Goal: Navigation & Orientation: Find specific page/section

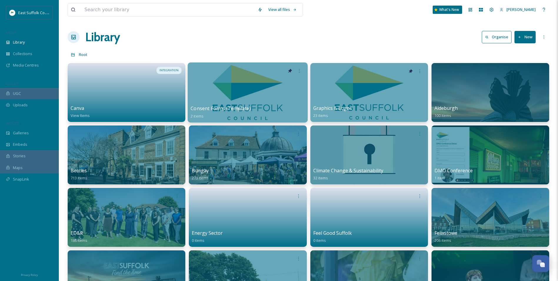
scroll to position [2582, 0]
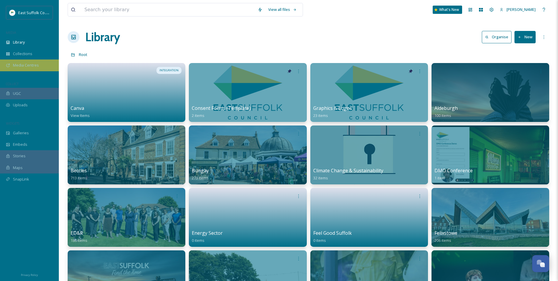
click at [27, 64] on span "Media Centres" at bounding box center [26, 65] width 26 height 6
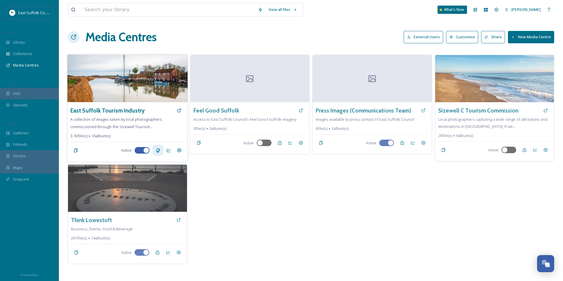
click at [157, 151] on icon at bounding box center [157, 150] width 5 height 5
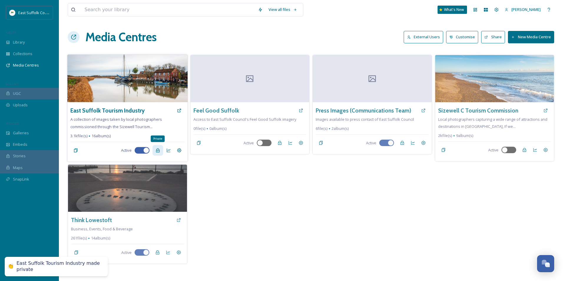
click at [157, 151] on icon at bounding box center [157, 150] width 5 height 5
click at [169, 153] on div "Analytics" at bounding box center [168, 150] width 11 height 11
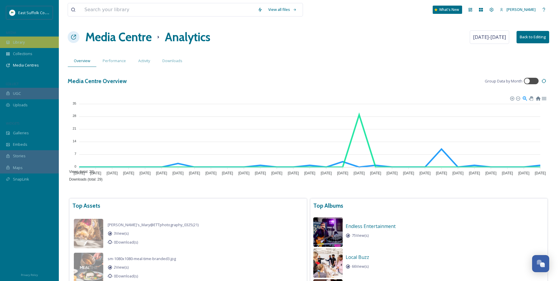
click at [26, 43] on div "Library" at bounding box center [29, 42] width 59 height 11
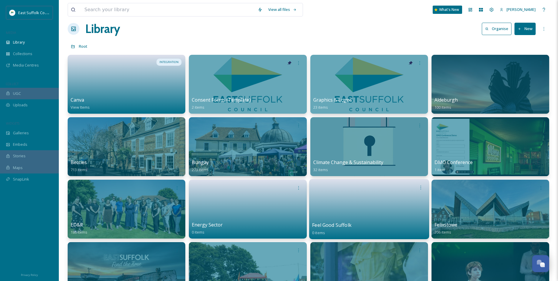
scroll to position [118, 0]
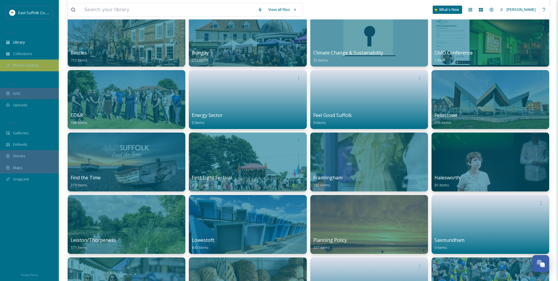
click at [50, 68] on div "Media Centres" at bounding box center [29, 64] width 59 height 11
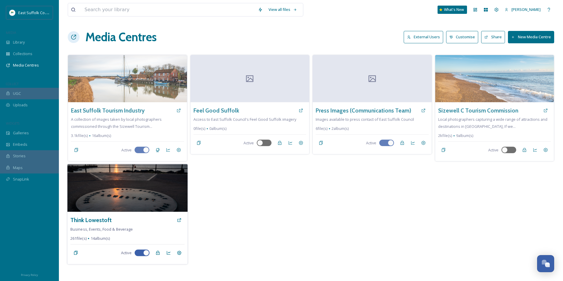
click at [101, 196] on img at bounding box center [127, 188] width 120 height 48
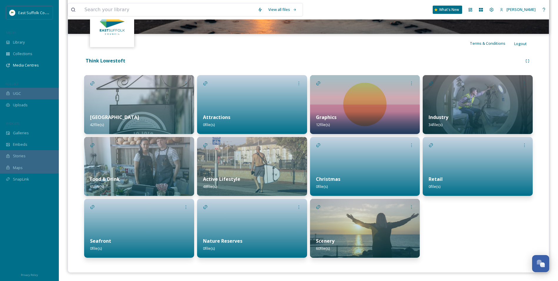
scroll to position [98, 0]
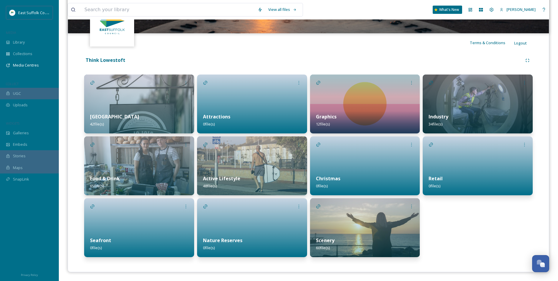
click at [153, 107] on div "High Street 42 file(s)" at bounding box center [139, 103] width 110 height 59
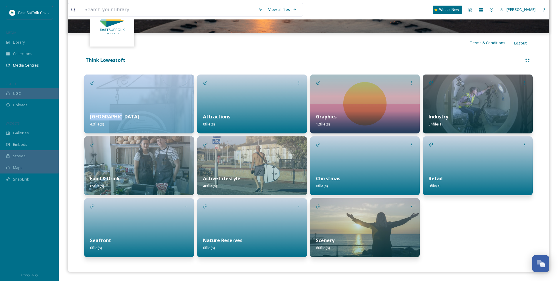
drag, startPoint x: 153, startPoint y: 107, endPoint x: 148, endPoint y: 113, distance: 7.4
click at [148, 113] on div "High Street 42 file(s)" at bounding box center [139, 120] width 110 height 26
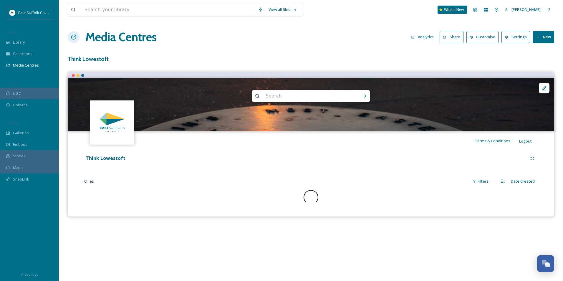
click at [154, 113] on img at bounding box center [311, 104] width 486 height 53
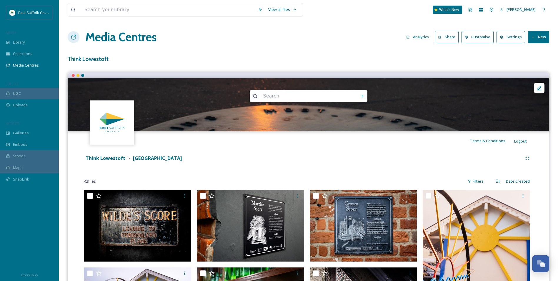
drag, startPoint x: 350, startPoint y: 214, endPoint x: 334, endPoint y: 35, distance: 180.0
click at [113, 162] on div "Think Lowestoft" at bounding box center [106, 158] width 40 height 7
click at [112, 160] on strong "Think Lowestoft" at bounding box center [106, 158] width 40 height 6
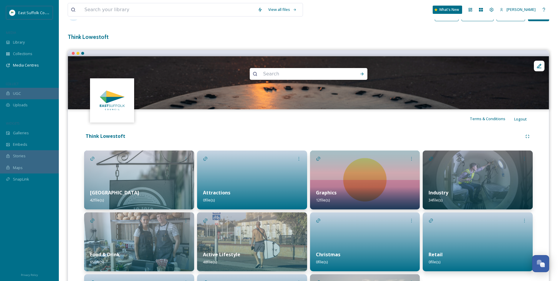
scroll to position [88, 0]
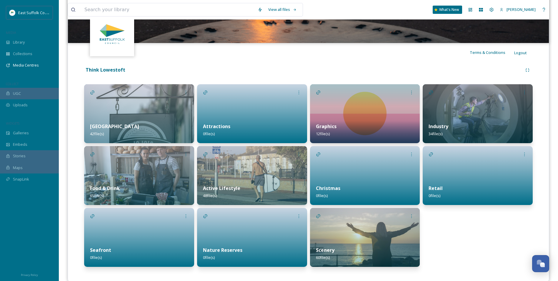
click at [490, 114] on img at bounding box center [478, 113] width 110 height 59
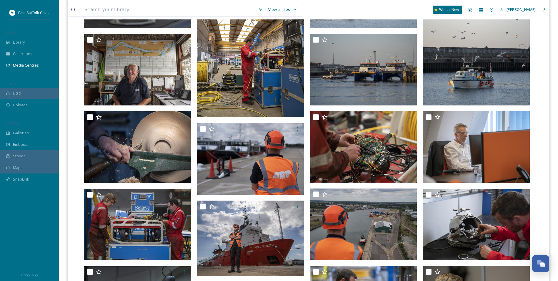
scroll to position [382, 0]
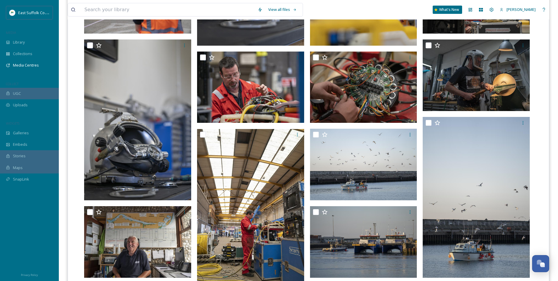
drag, startPoint x: 346, startPoint y: 62, endPoint x: 316, endPoint y: -22, distance: 88.8
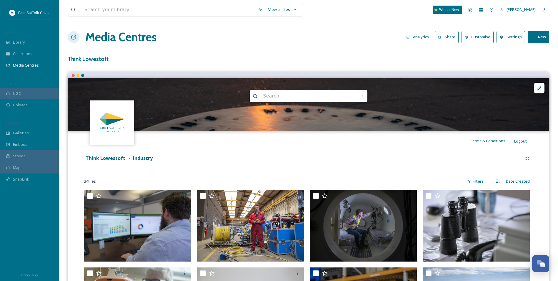
click at [116, 155] on strong "Think Lowestoft" at bounding box center [106, 158] width 40 height 6
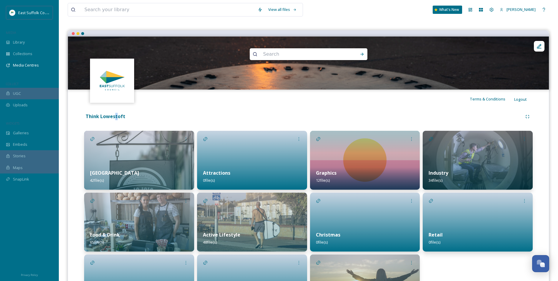
scroll to position [98, 0]
